Goal: Information Seeking & Learning: Check status

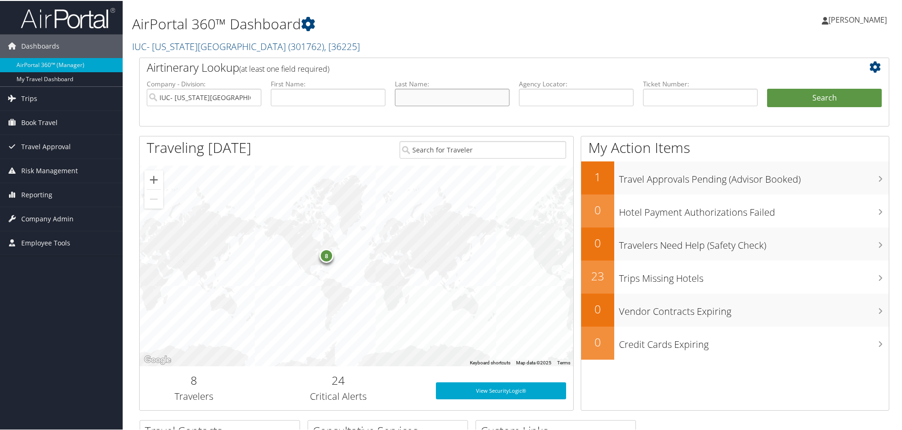
click at [457, 96] on input "text" at bounding box center [452, 96] width 115 height 17
type input "Gunasti"
click at [767, 88] on button "Search" at bounding box center [824, 97] width 115 height 19
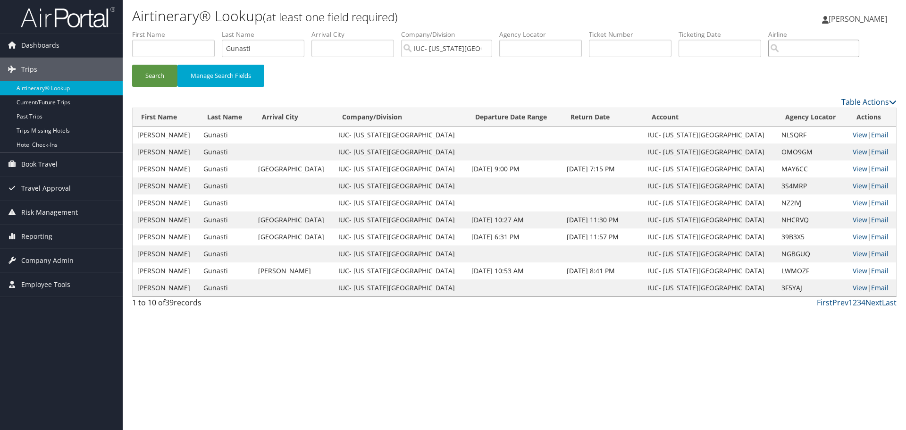
click at [800, 56] on input "search" at bounding box center [813, 48] width 91 height 17
type input "Turkish Airlines"
click at [132, 65] on button "Search" at bounding box center [154, 76] width 45 height 22
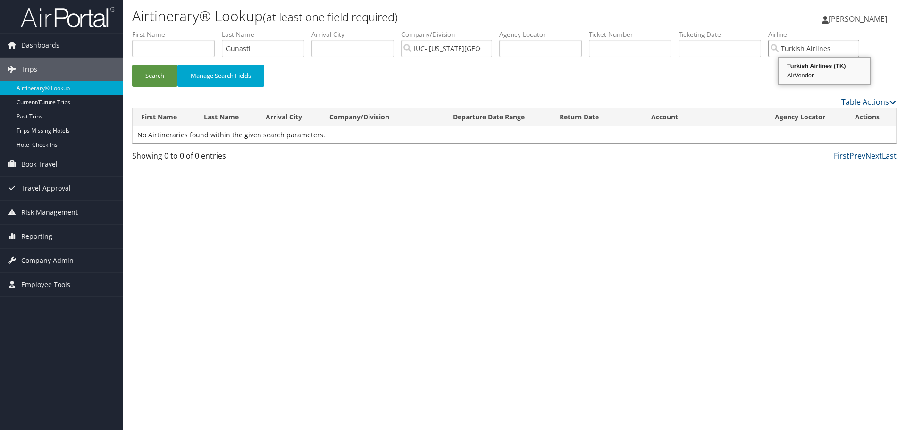
click at [817, 80] on div "AirVendor" at bounding box center [824, 75] width 89 height 9
click at [836, 53] on input "Turkish Airlines" at bounding box center [813, 48] width 91 height 17
click at [836, 53] on input "search" at bounding box center [813, 48] width 91 height 17
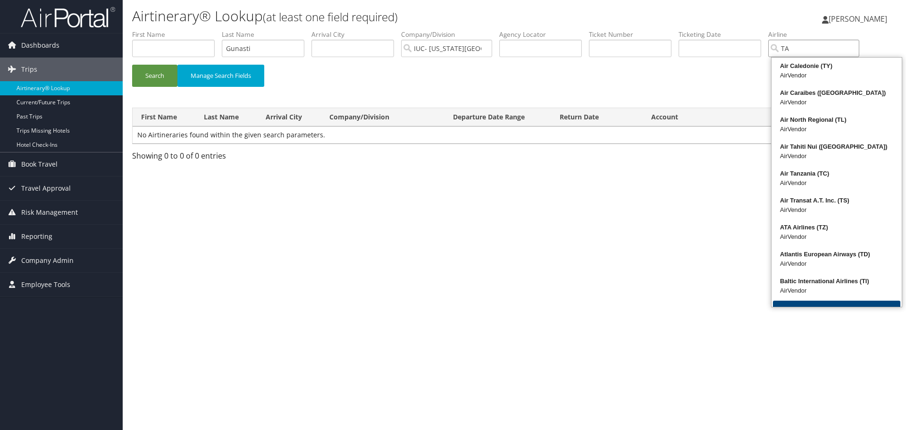
type input "TA"
click at [132, 65] on button "Search" at bounding box center [154, 76] width 45 height 22
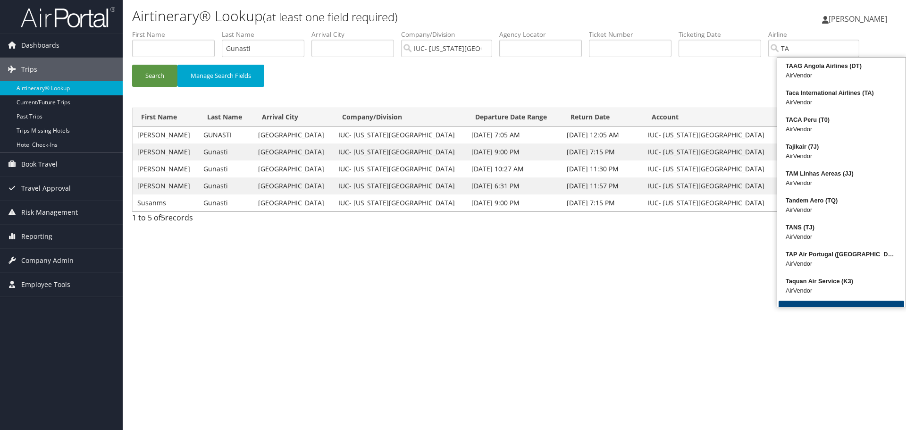
click at [725, 82] on div "Search Manage Search Fields" at bounding box center [514, 81] width 778 height 32
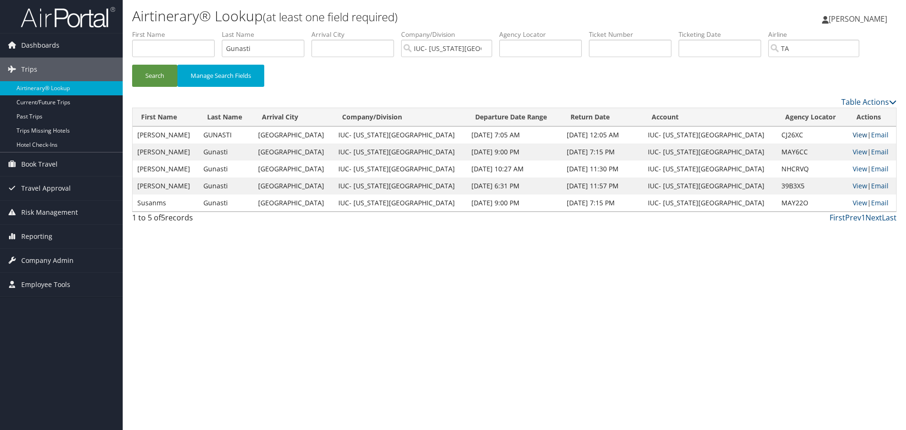
click at [852, 134] on link "View" at bounding box center [859, 134] width 15 height 9
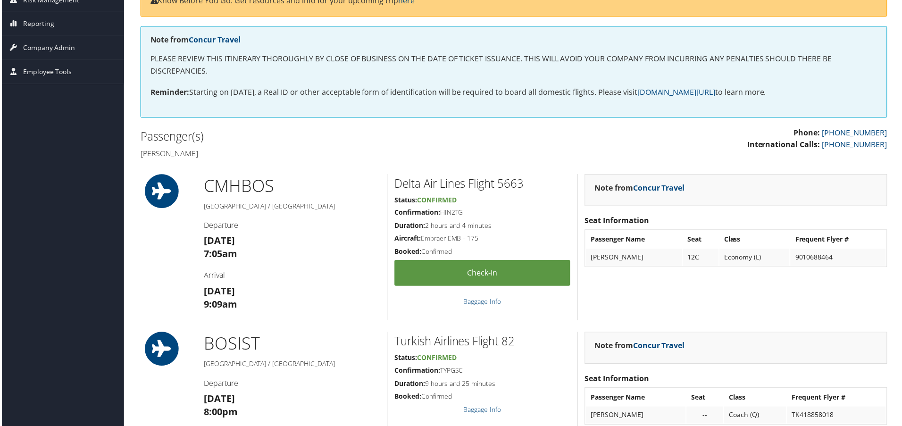
scroll to position [236, 0]
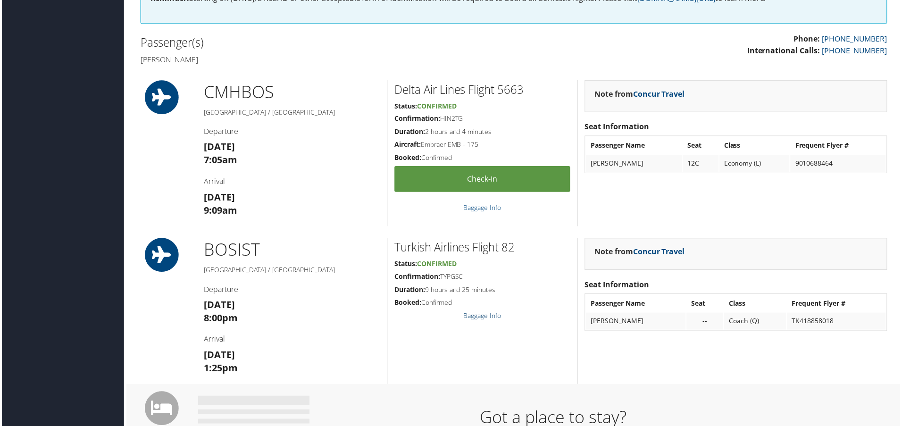
click at [480, 318] on link "Baggage Info" at bounding box center [483, 316] width 38 height 9
click at [483, 312] on link "Baggage Info" at bounding box center [483, 316] width 38 height 9
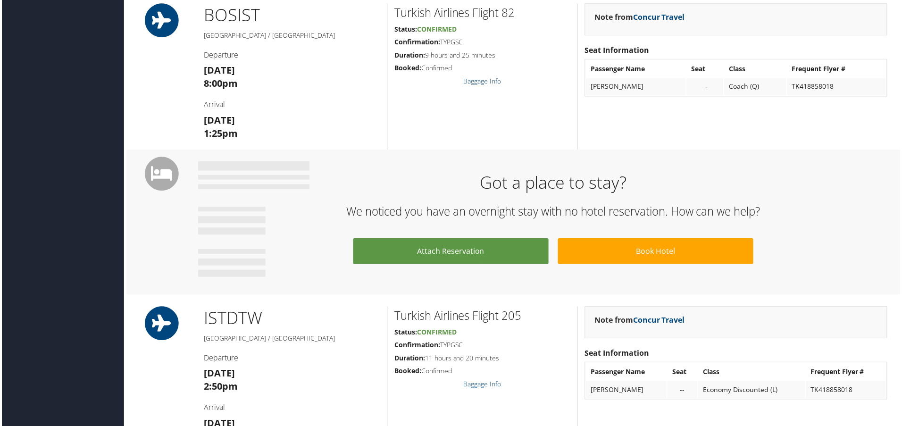
scroll to position [660, 0]
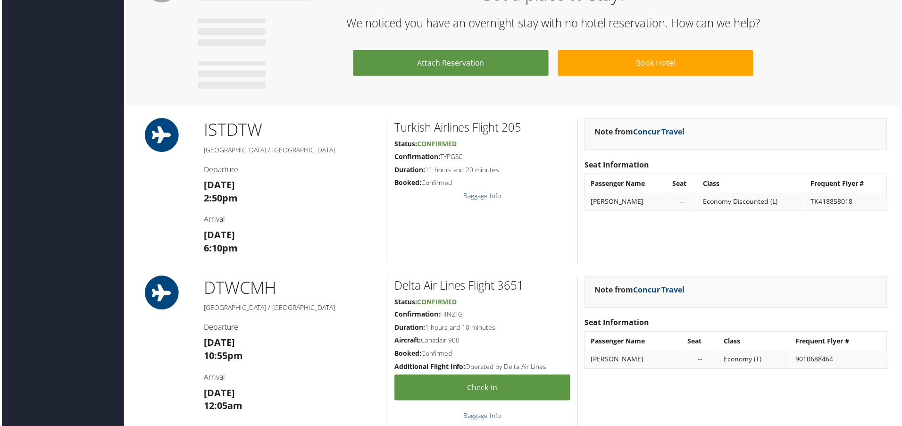
click at [489, 194] on link "Baggage Info" at bounding box center [483, 196] width 38 height 9
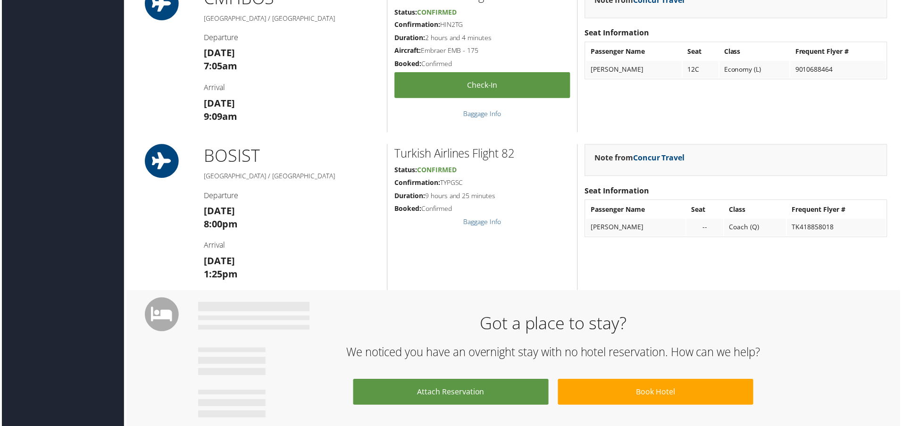
scroll to position [613, 0]
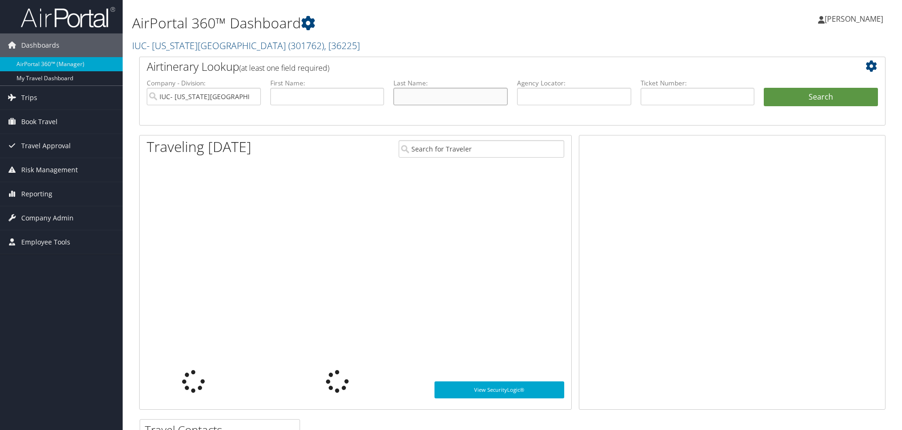
click at [480, 90] on input "text" at bounding box center [450, 96] width 114 height 17
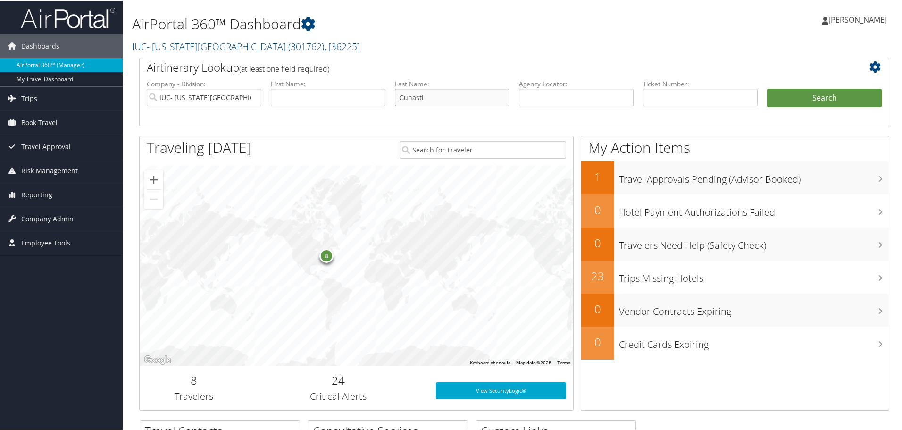
type input "Gunasti"
click at [767, 88] on button "Search" at bounding box center [824, 97] width 115 height 19
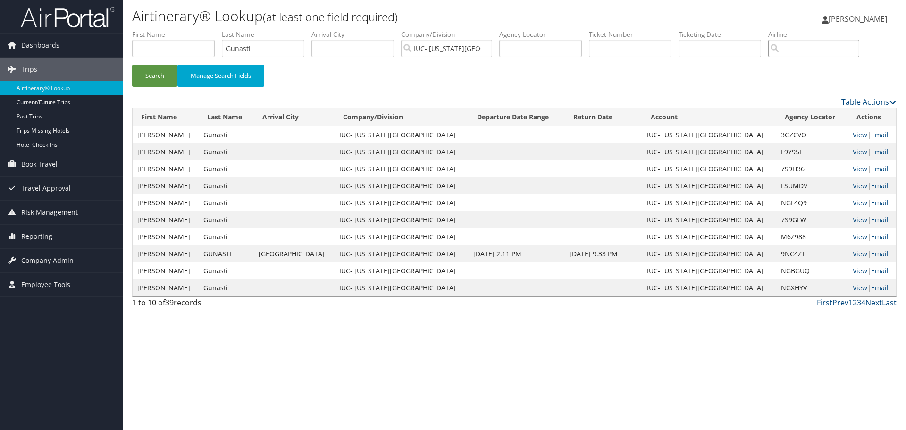
click at [802, 46] on input "search" at bounding box center [813, 48] width 91 height 17
type input "TA"
click at [132, 65] on button "Search" at bounding box center [154, 76] width 45 height 22
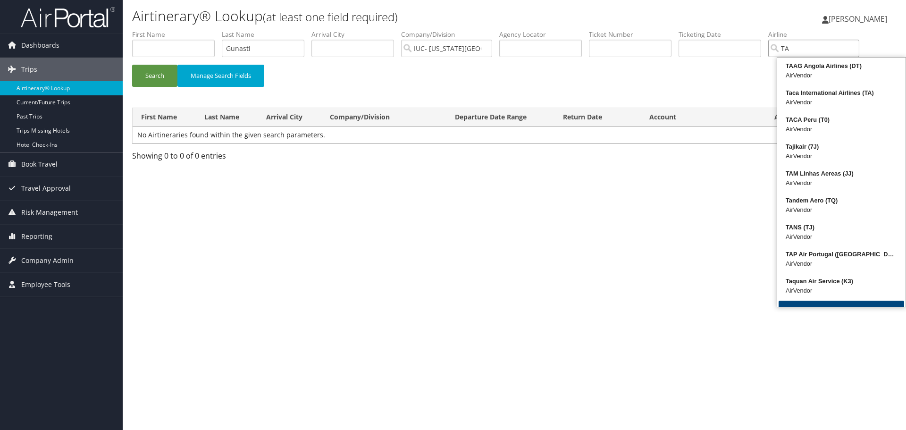
click at [804, 50] on input "TA" at bounding box center [813, 48] width 91 height 17
click at [810, 46] on input "search" at bounding box center [813, 48] width 91 height 17
type input "TA"
click at [132, 65] on button "Search" at bounding box center [154, 76] width 45 height 22
click at [810, 46] on input "TA" at bounding box center [813, 48] width 91 height 17
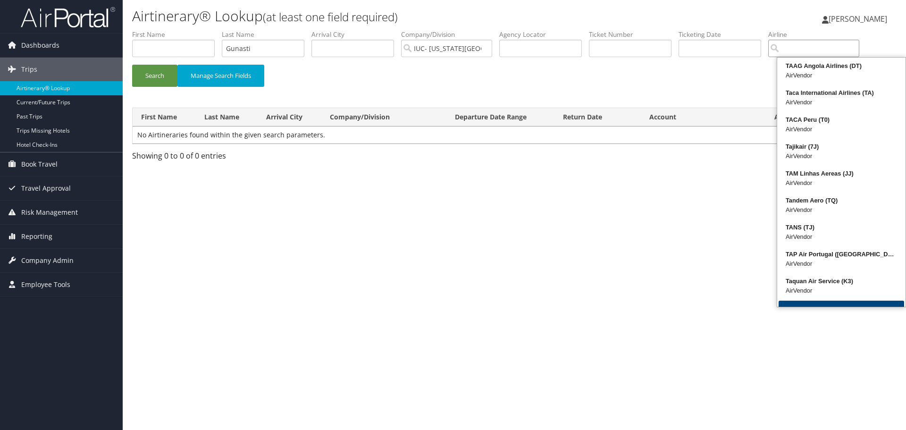
click at [810, 46] on input "search" at bounding box center [813, 48] width 91 height 17
click at [132, 65] on button "Search" at bounding box center [154, 76] width 45 height 22
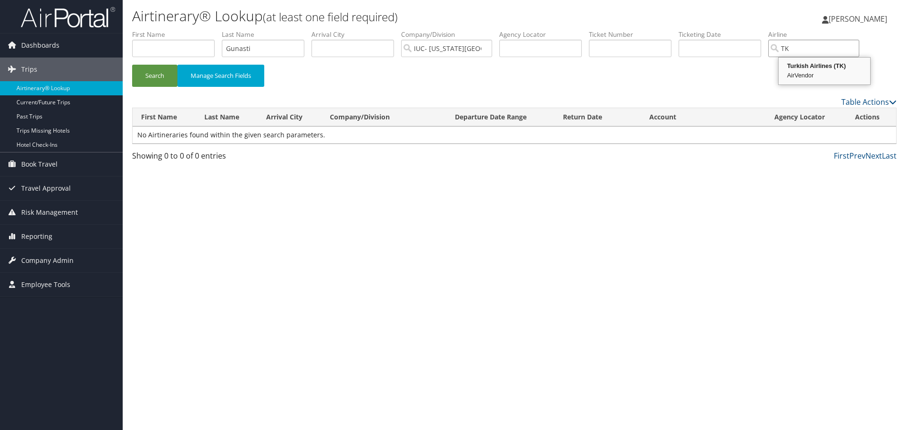
click at [805, 66] on div "Turkish Airlines (TK)" at bounding box center [824, 65] width 89 height 9
type input "Turkish Airlines"
click at [132, 65] on button "Search" at bounding box center [154, 76] width 45 height 22
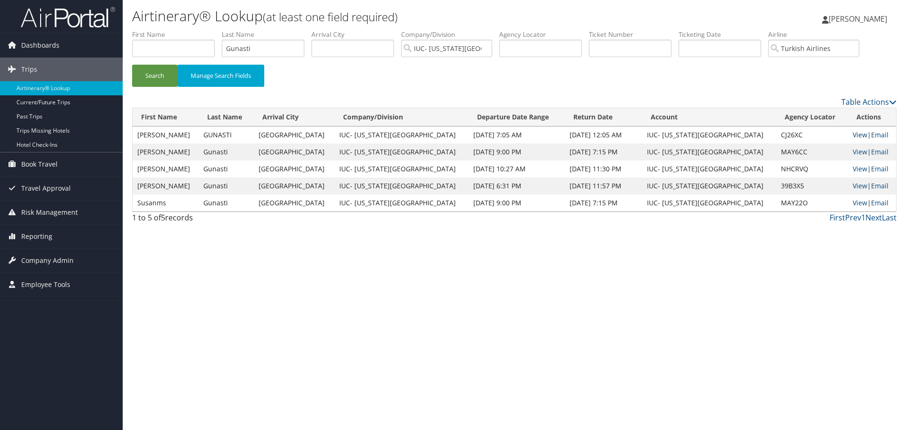
click at [852, 133] on link "View" at bounding box center [859, 134] width 15 height 9
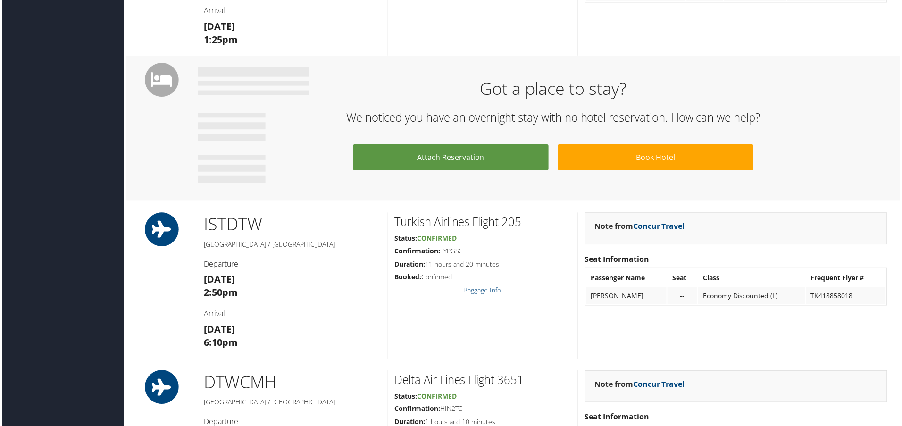
scroll to position [472, 0]
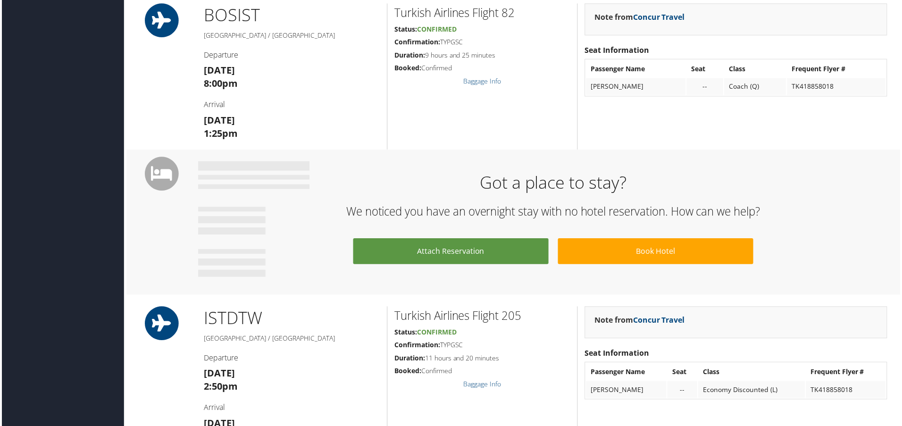
drag, startPoint x: 808, startPoint y: 393, endPoint x: 850, endPoint y: 394, distance: 42.0
click at [850, 394] on td "TK418858018" at bounding box center [847, 390] width 80 height 17
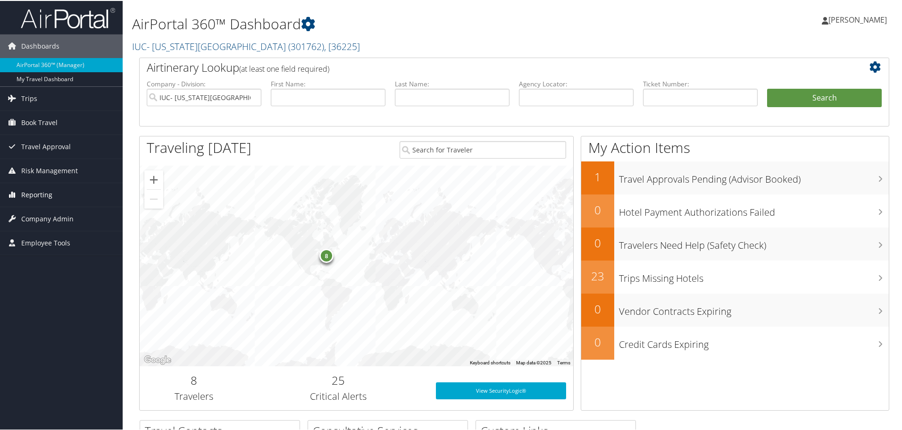
click at [53, 195] on link "Reporting" at bounding box center [61, 194] width 123 height 24
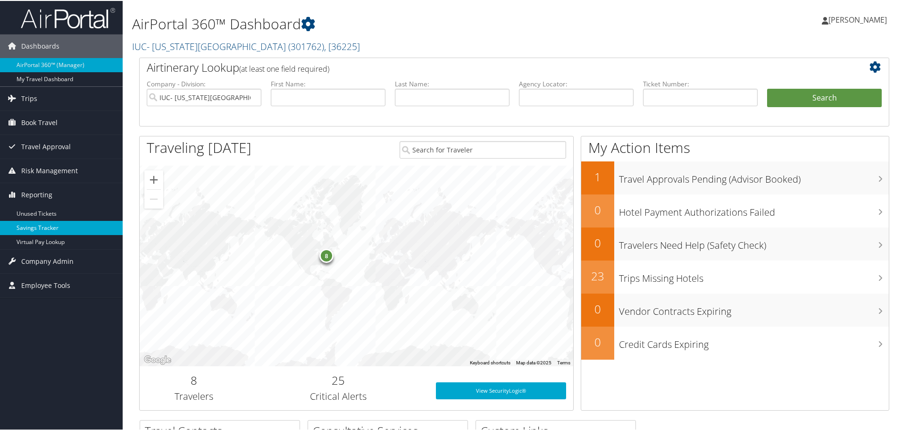
click at [39, 228] on link "Savings Tracker" at bounding box center [61, 227] width 123 height 14
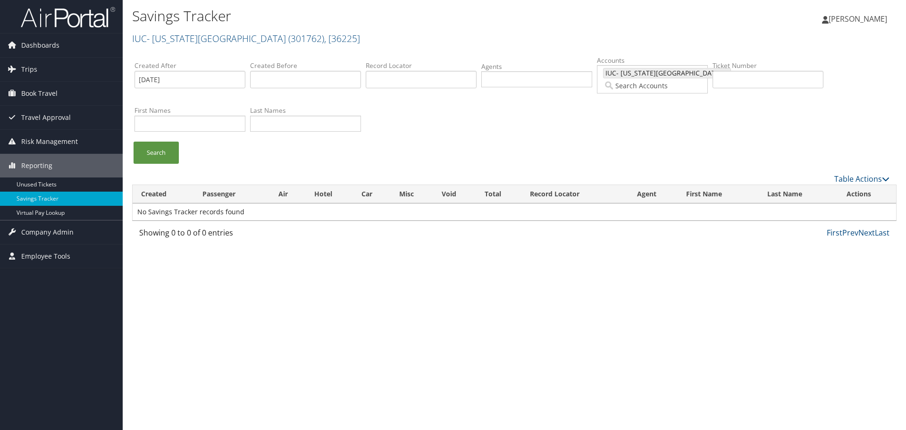
click at [519, 171] on ul "Search" at bounding box center [518, 157] width 769 height 32
click at [423, 130] on div "Created After [DATE] Created Before Record Locator Agents Accounts 36225 IUC- […" at bounding box center [514, 97] width 764 height 88
click at [40, 164] on span "Reporting" at bounding box center [36, 166] width 31 height 24
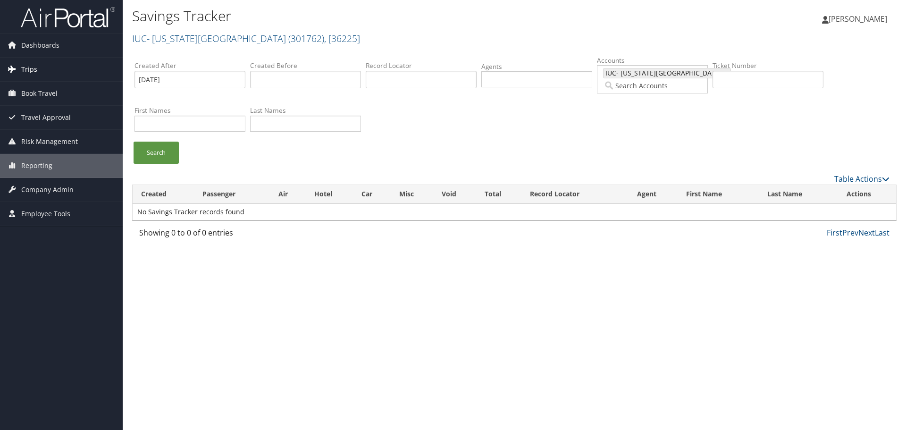
click at [36, 65] on link "Trips" at bounding box center [61, 70] width 123 height 24
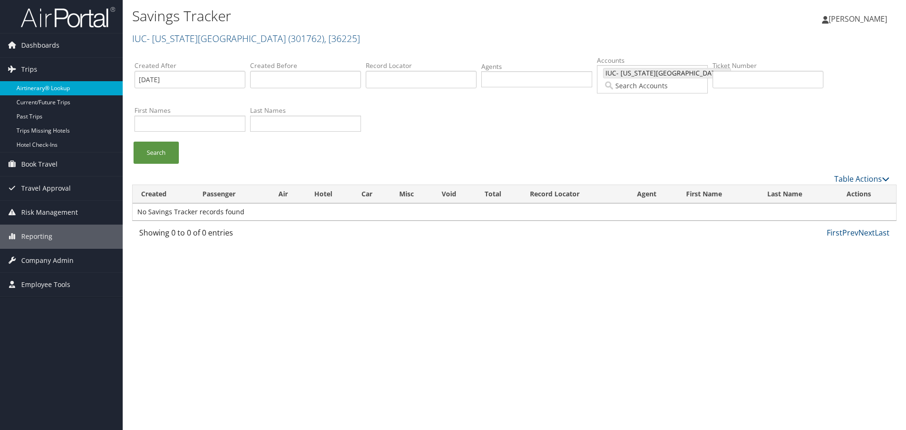
click at [34, 89] on link "Airtinerary® Lookup" at bounding box center [61, 88] width 123 height 14
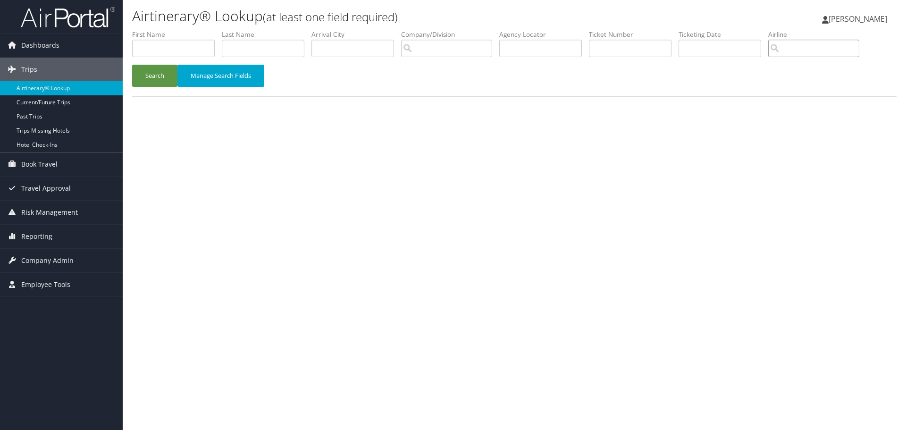
click at [813, 49] on input "search" at bounding box center [813, 48] width 91 height 17
click at [806, 77] on div "AirVendor" at bounding box center [824, 75] width 89 height 9
type input "Turkish Airlines"
click at [156, 77] on button "Search" at bounding box center [154, 76] width 45 height 22
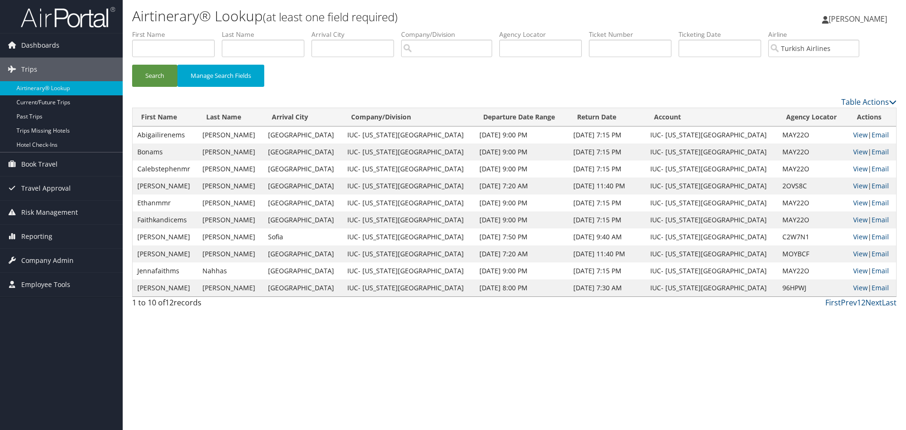
click at [499, 114] on th "Departure Date Range" at bounding box center [521, 117] width 94 height 18
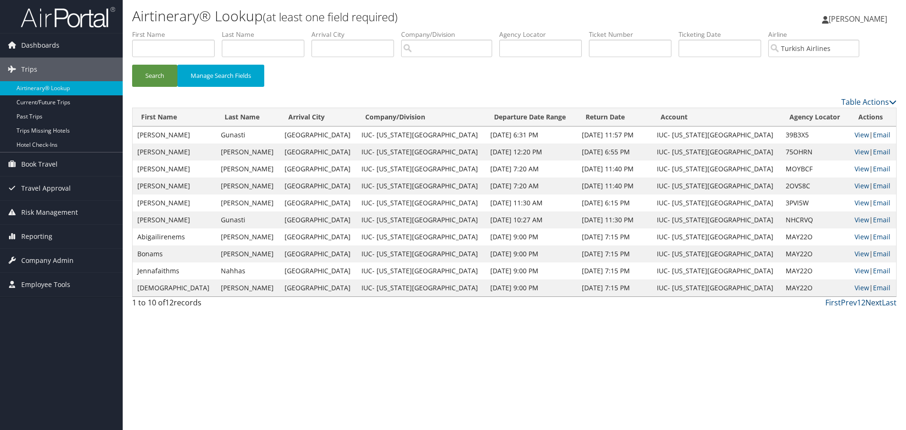
click at [872, 302] on link "Next" at bounding box center [873, 302] width 17 height 10
click at [851, 302] on link "Prev" at bounding box center [848, 302] width 16 height 10
click at [873, 301] on link "Next" at bounding box center [873, 302] width 17 height 10
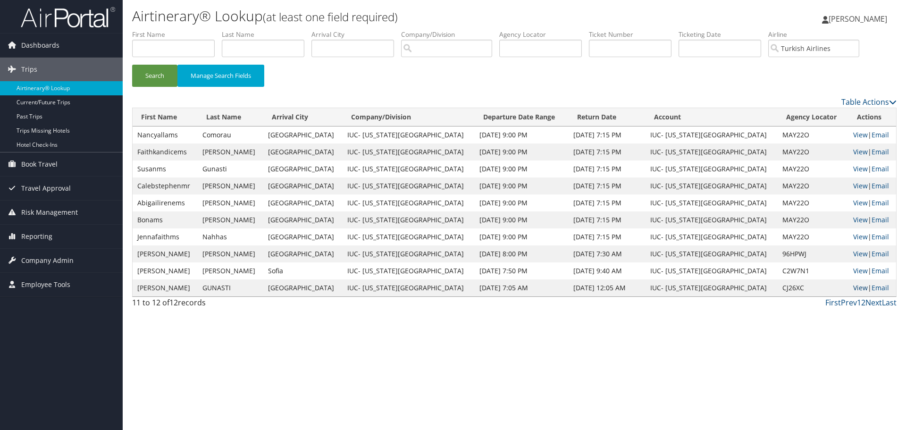
click at [853, 287] on link "View" at bounding box center [860, 287] width 15 height 9
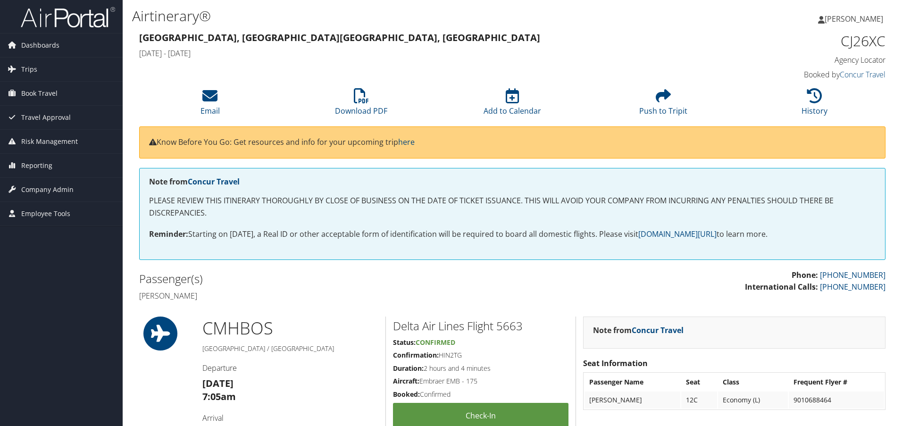
scroll to position [330, 0]
